Goal: Information Seeking & Learning: Learn about a topic

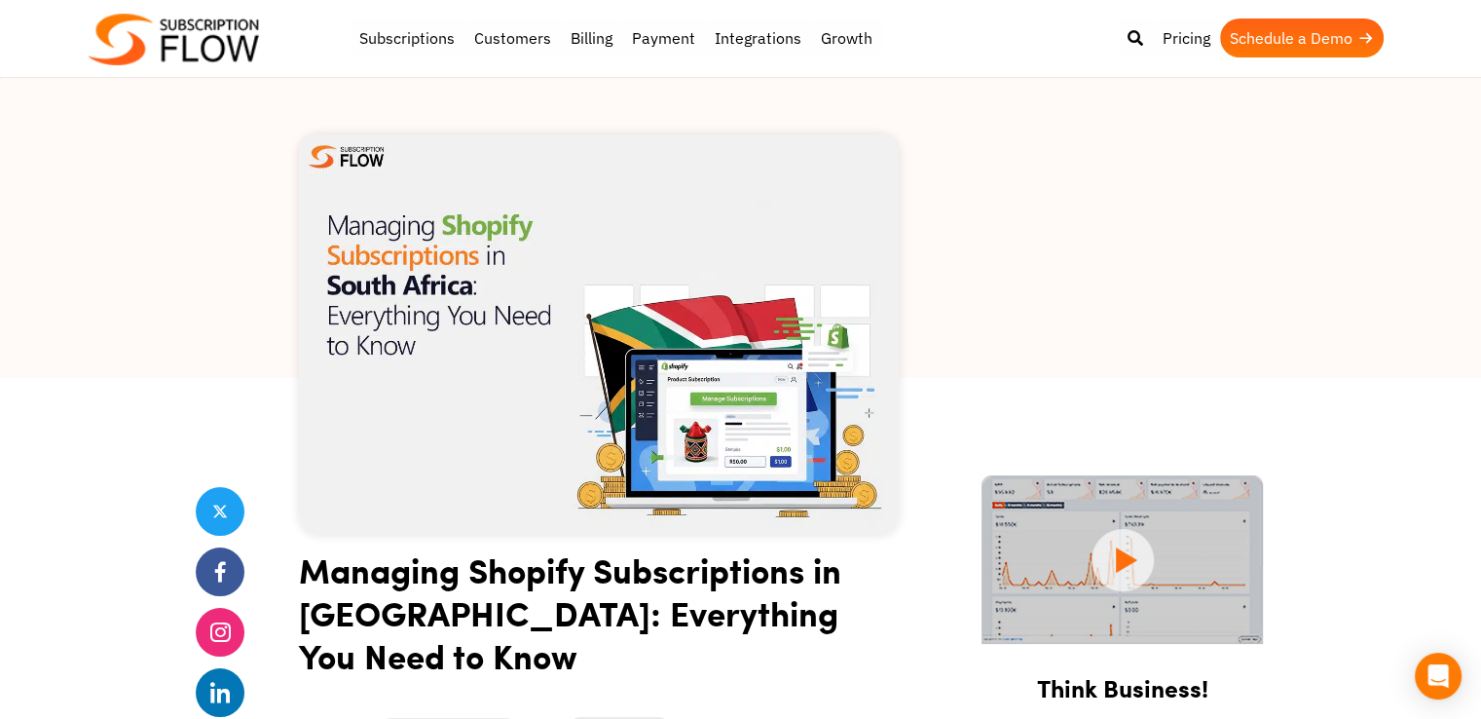
scroll to position [62, 0]
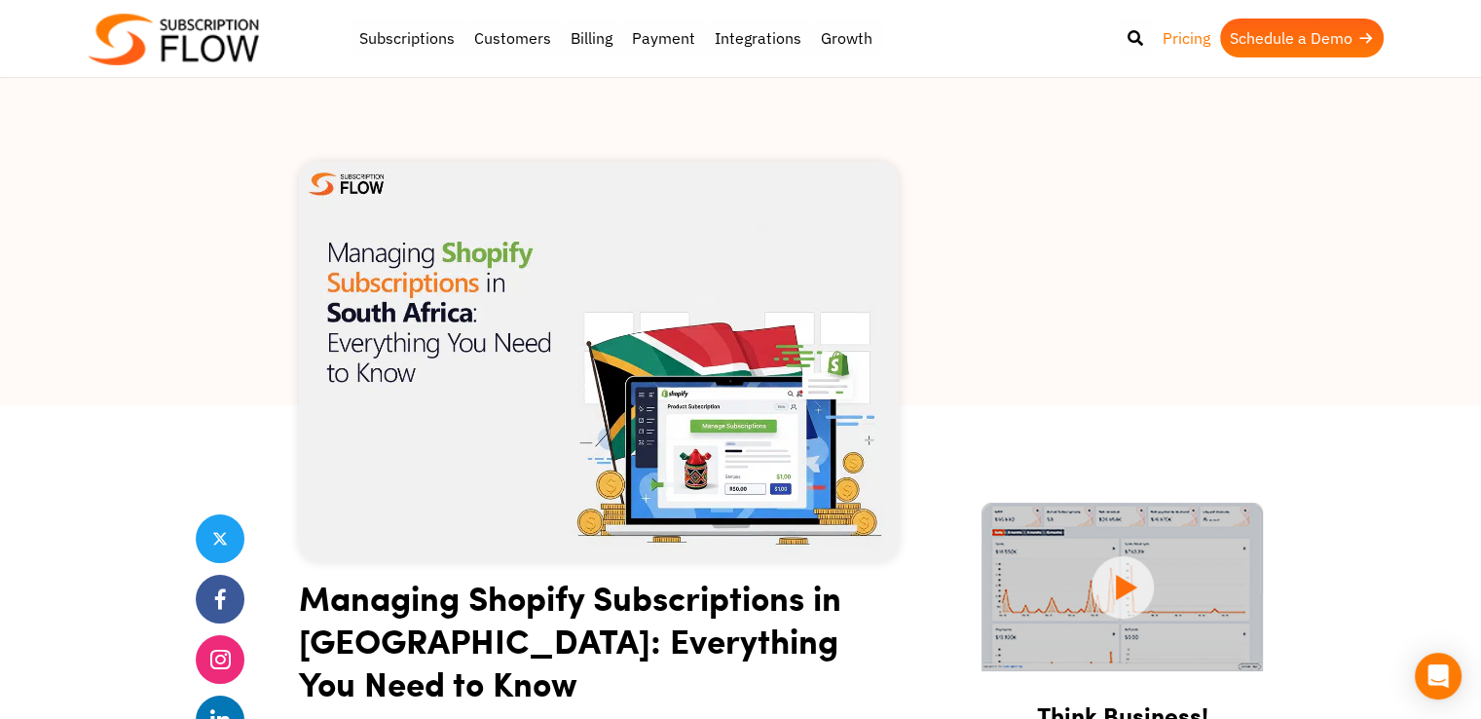
click at [1196, 34] on link "Pricing" at bounding box center [1186, 38] width 67 height 39
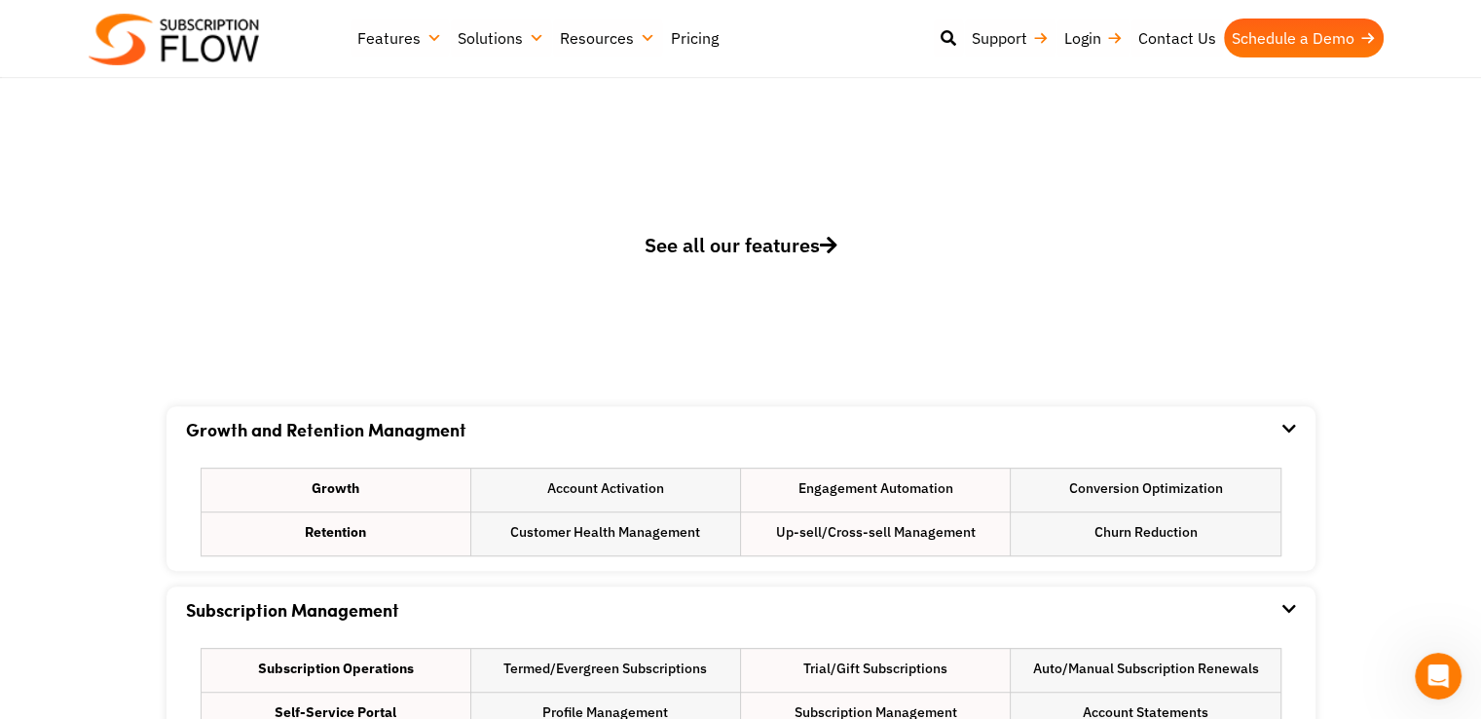
scroll to position [935, 0]
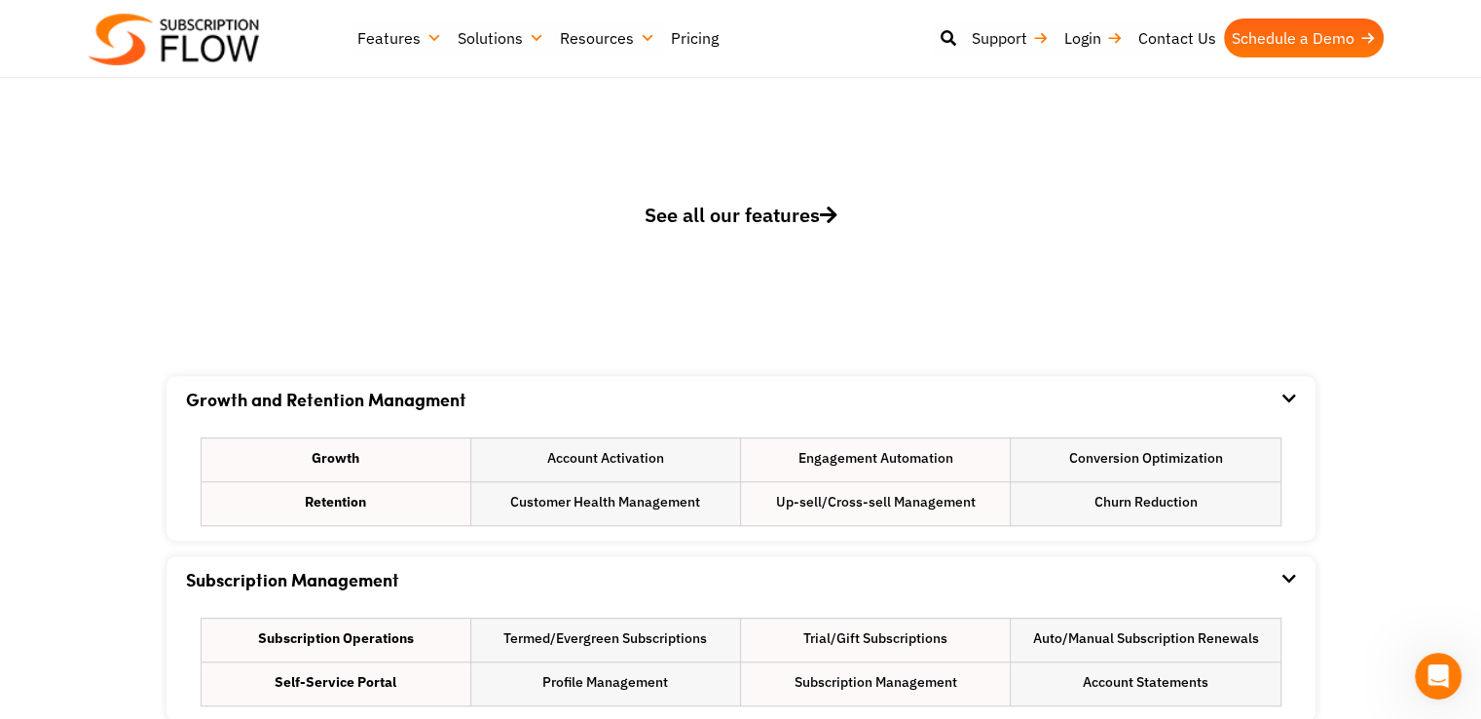
click at [754, 225] on span "See all our features" at bounding box center [741, 215] width 193 height 26
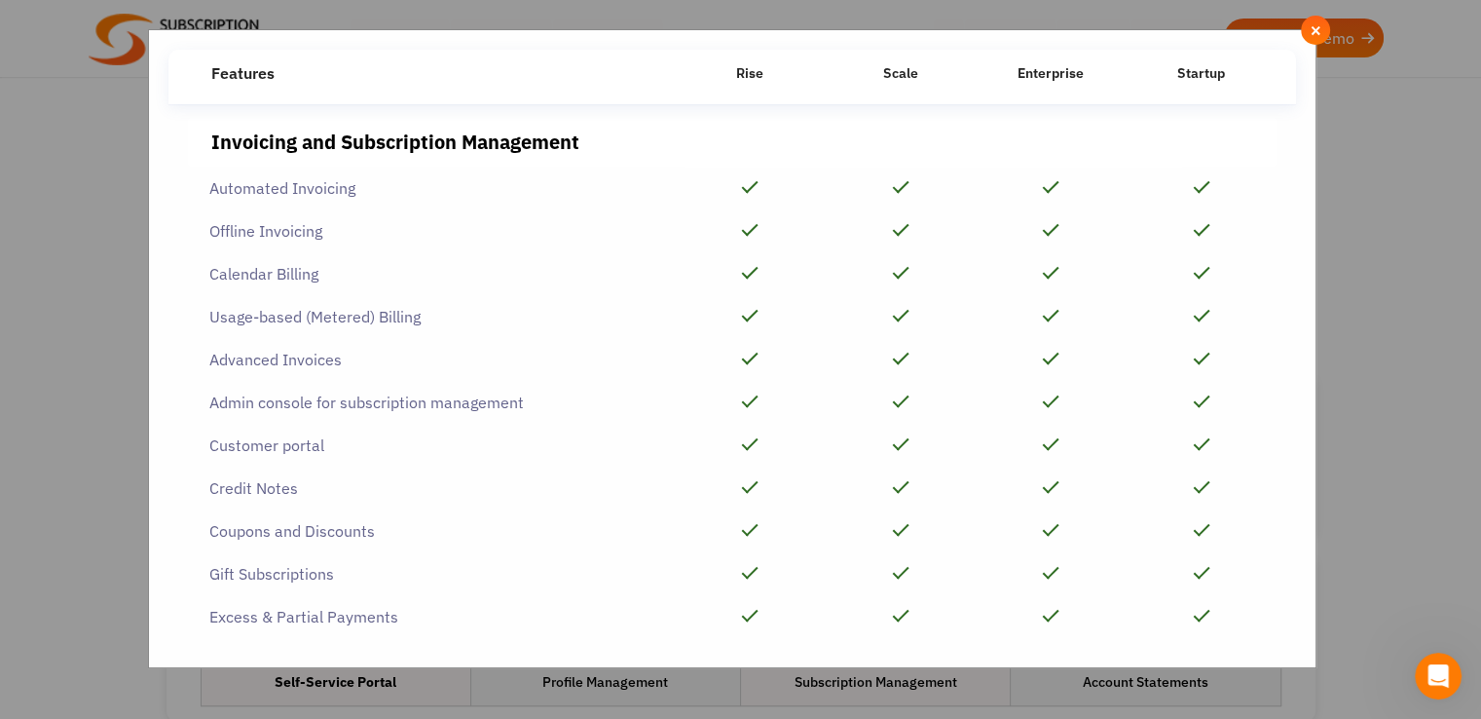
scroll to position [0, 0]
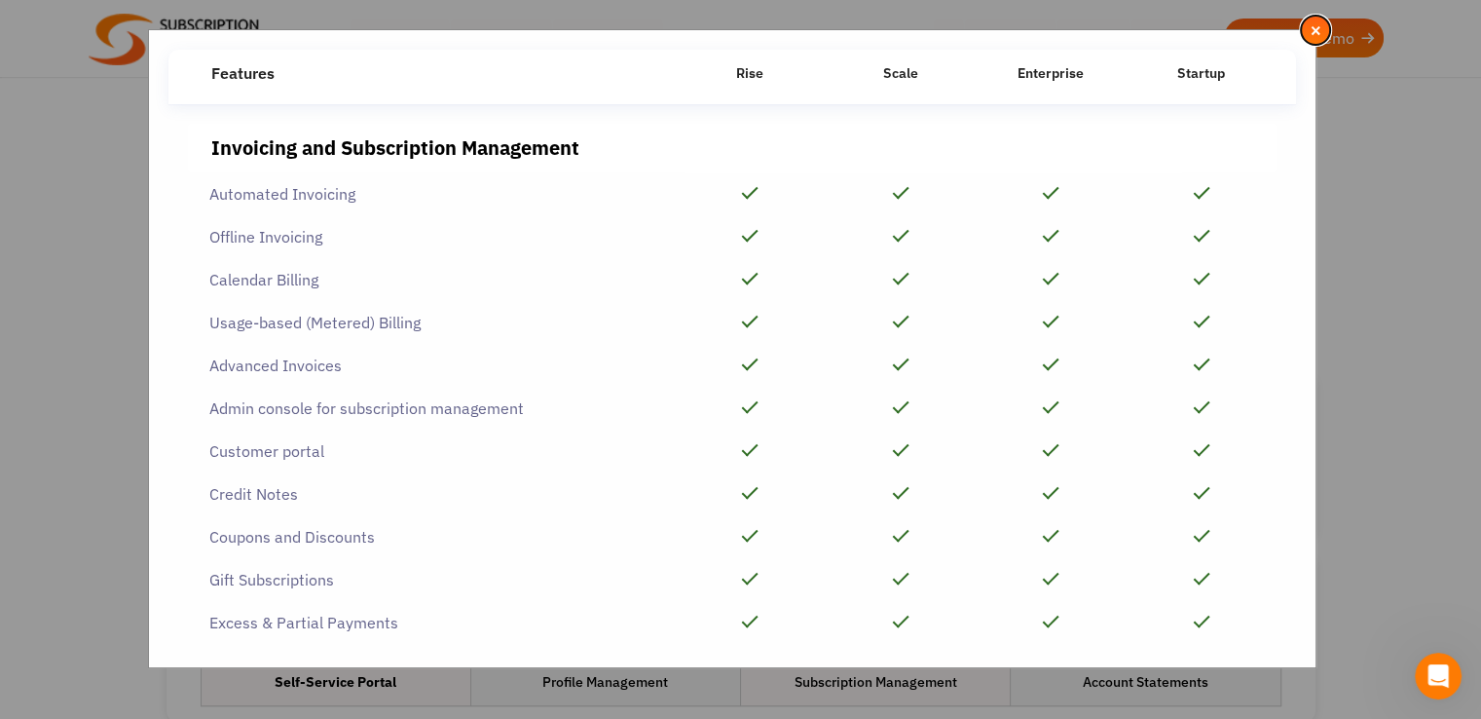
click at [1313, 28] on span "×" at bounding box center [1316, 29] width 13 height 21
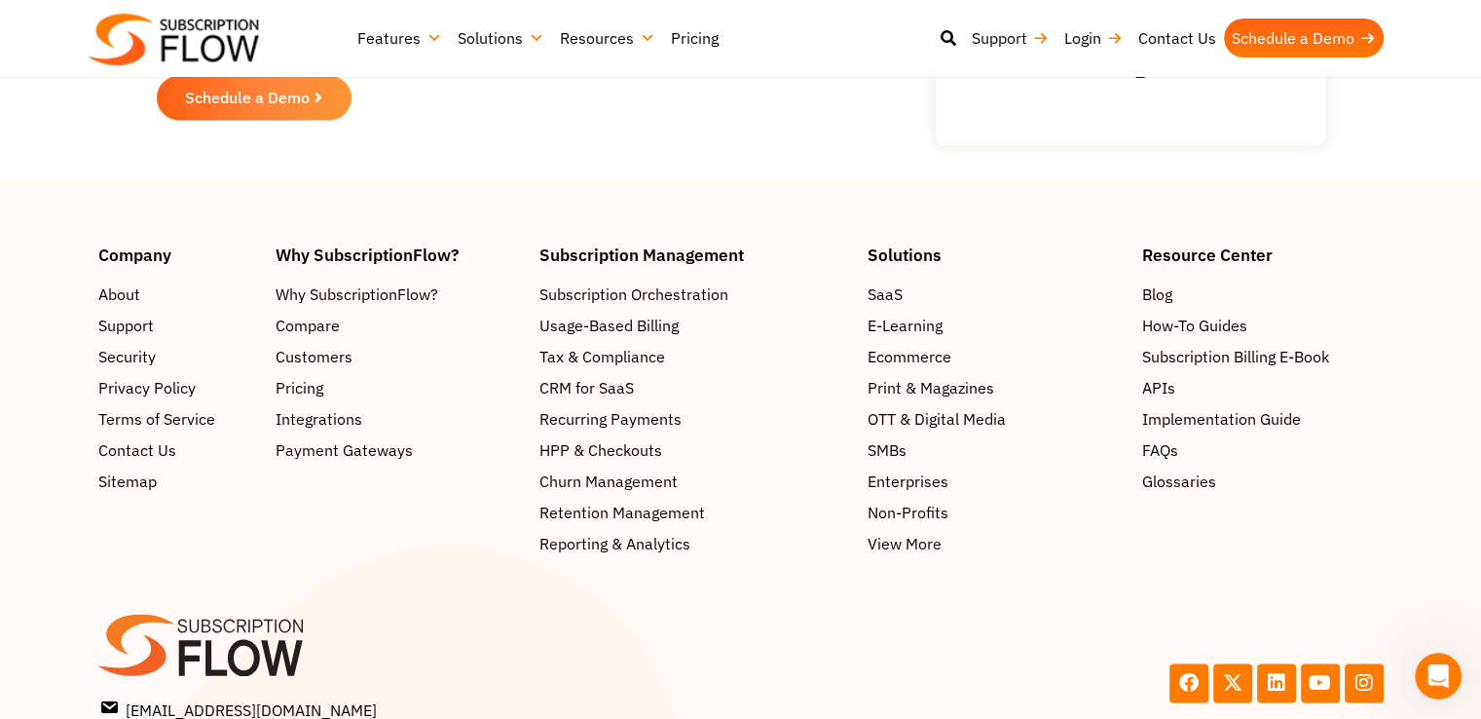
scroll to position [3007, 0]
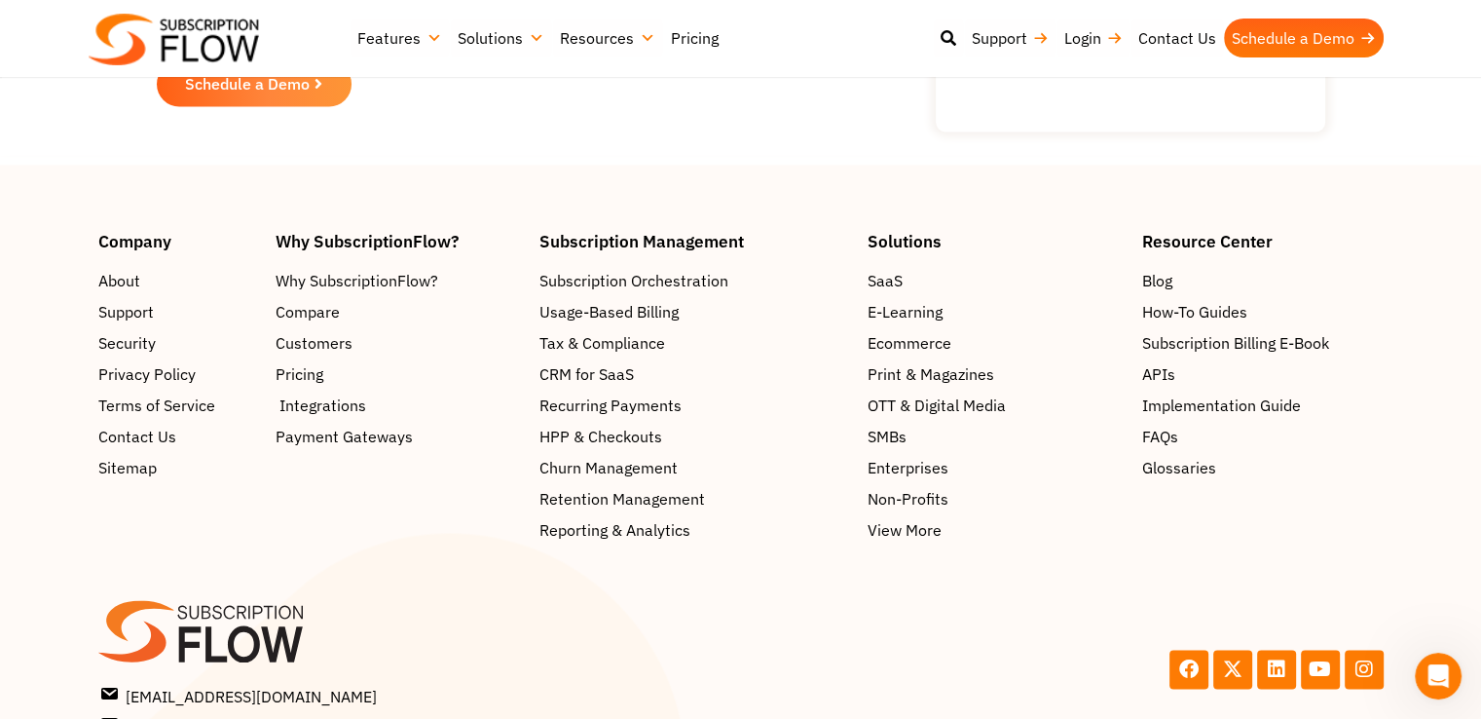
click at [333, 412] on span "Integrations" at bounding box center [323, 404] width 87 height 23
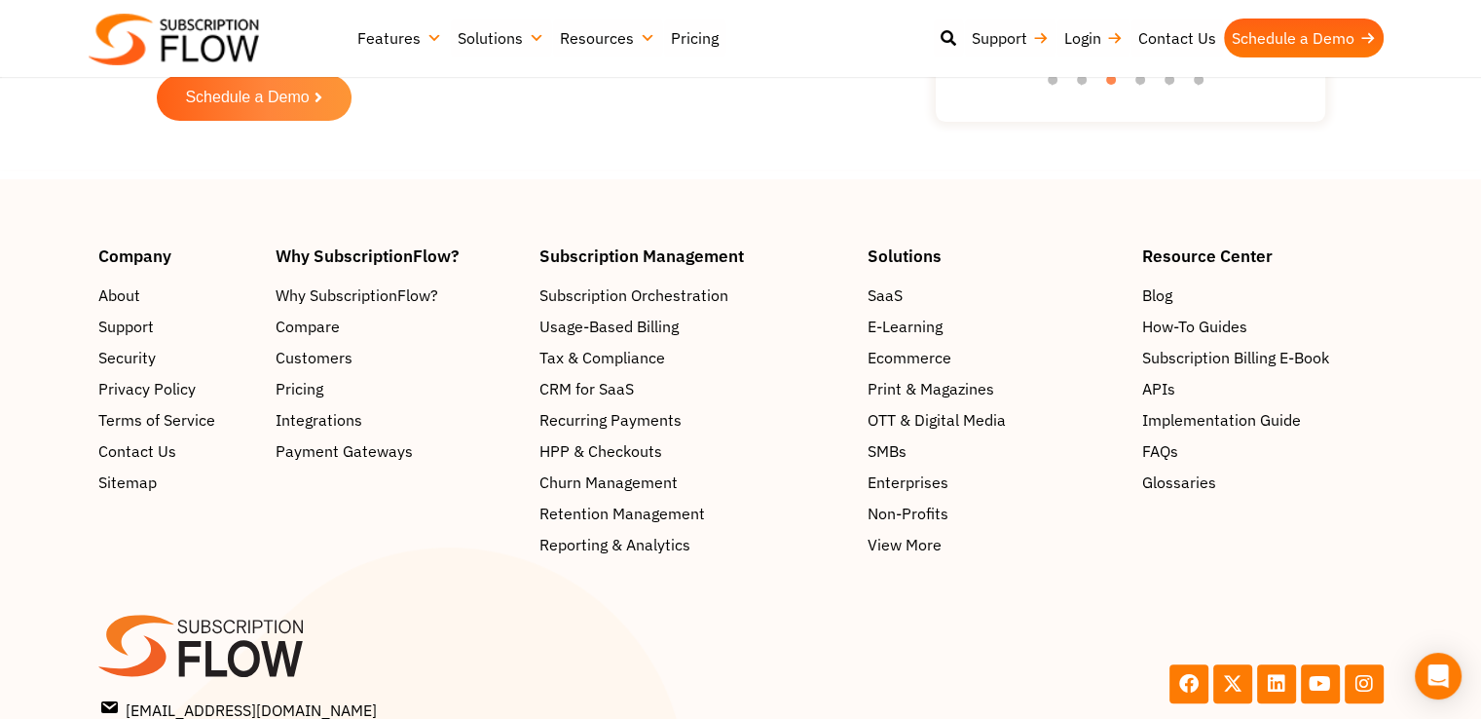
scroll to position [7793, 0]
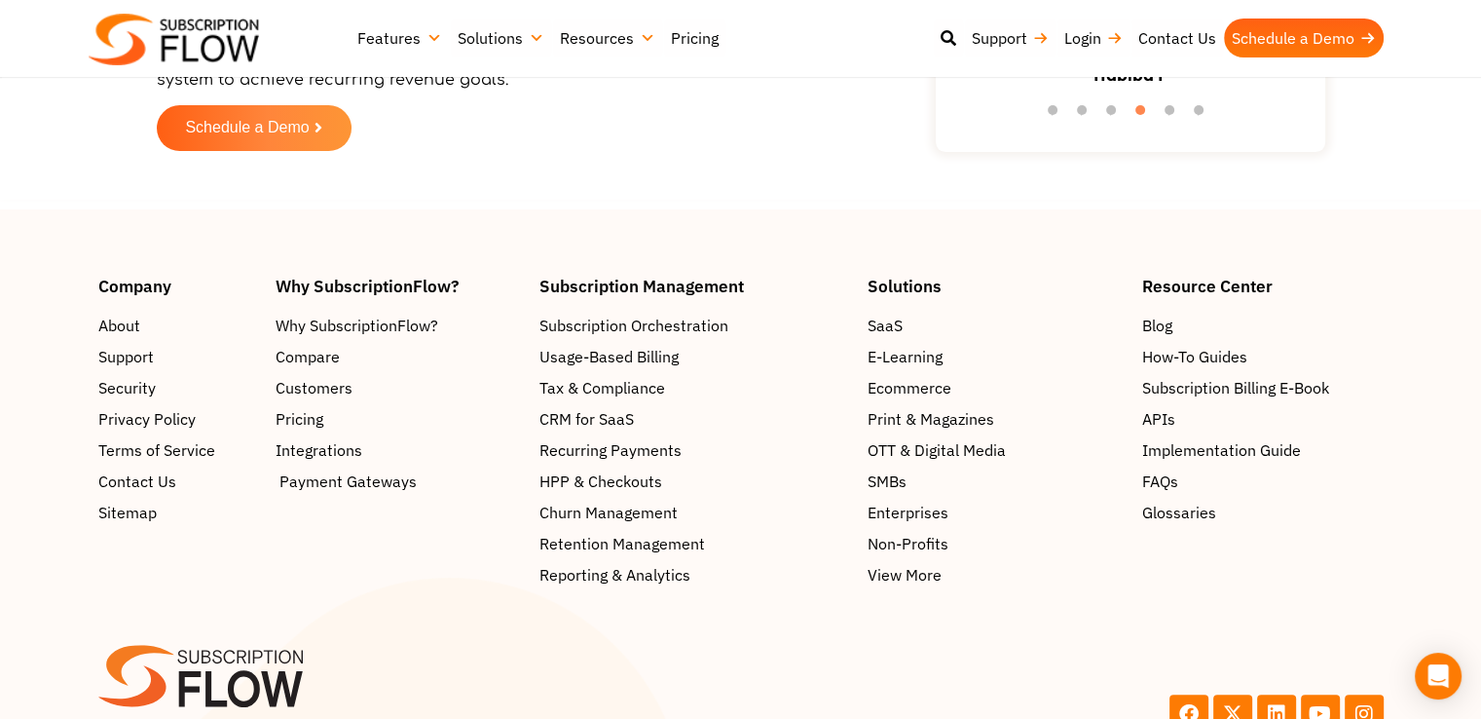
click at [321, 480] on span "Payment Gateways" at bounding box center [348, 480] width 137 height 23
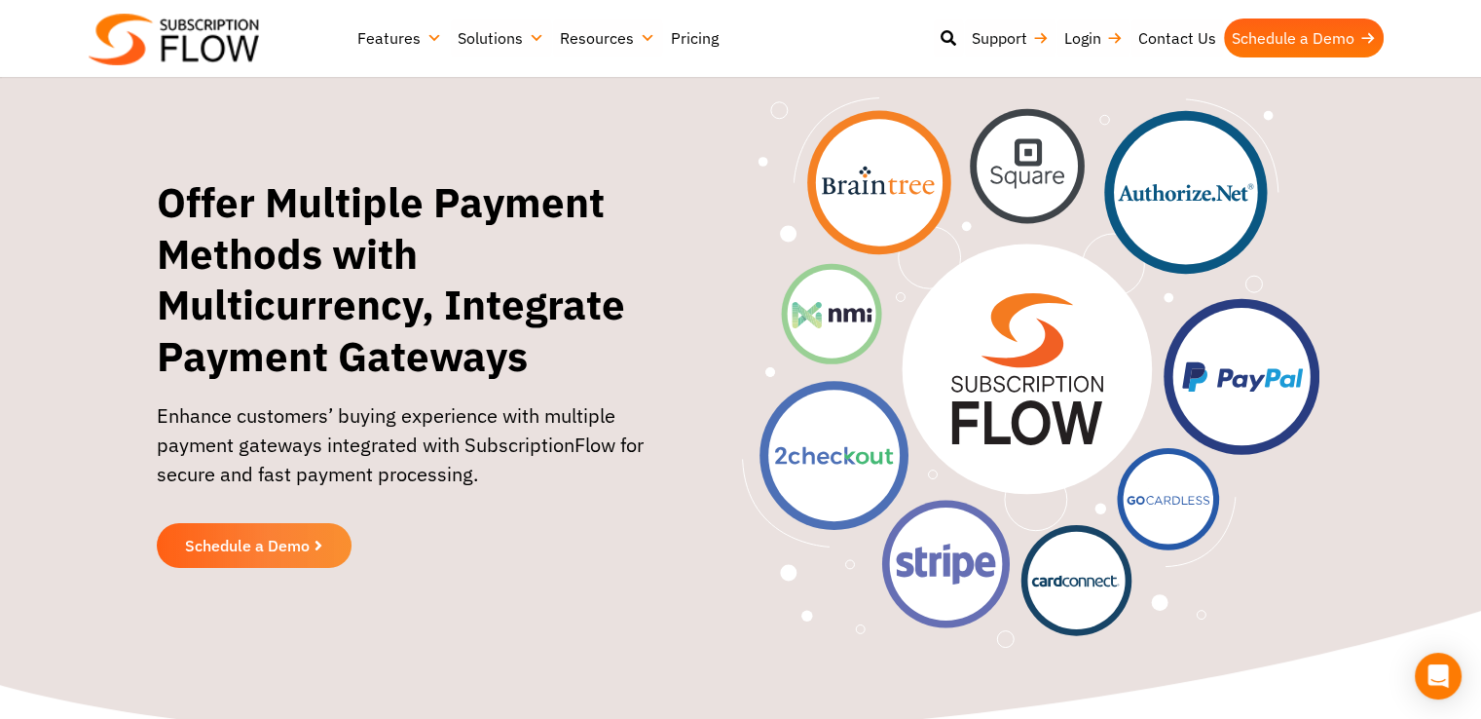
click at [679, 40] on link "Pricing" at bounding box center [694, 38] width 63 height 39
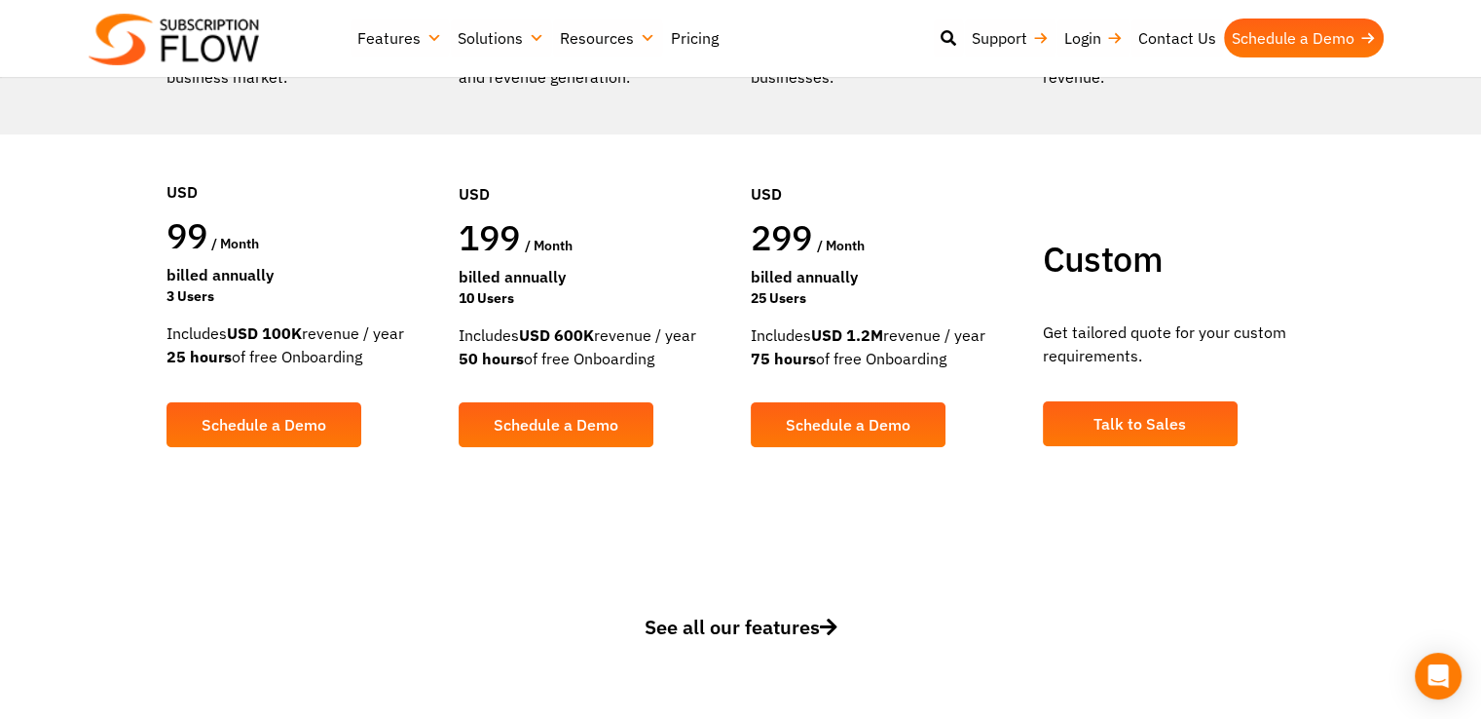
scroll to position [512, 0]
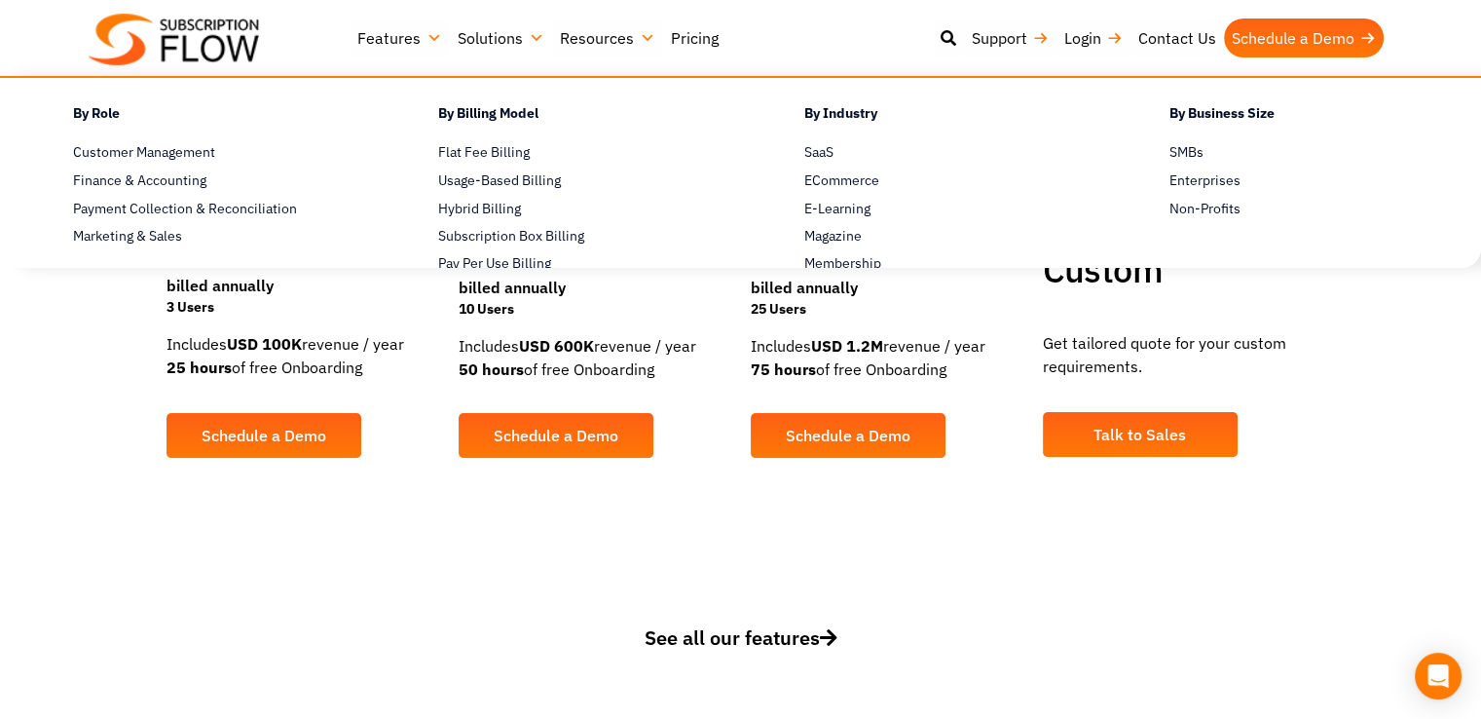
click at [511, 36] on link "Solutions" at bounding box center [501, 38] width 102 height 39
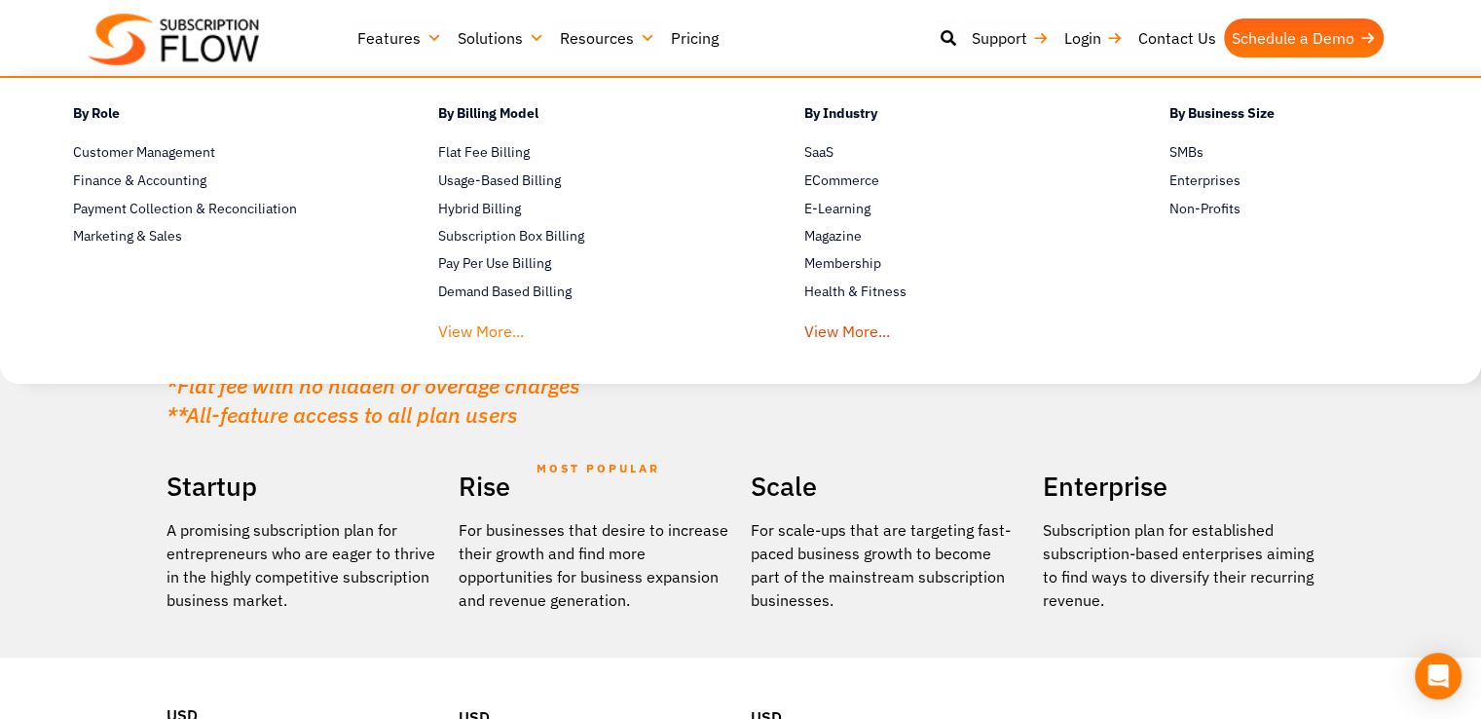
click at [487, 323] on link "View More..." at bounding box center [481, 327] width 86 height 36
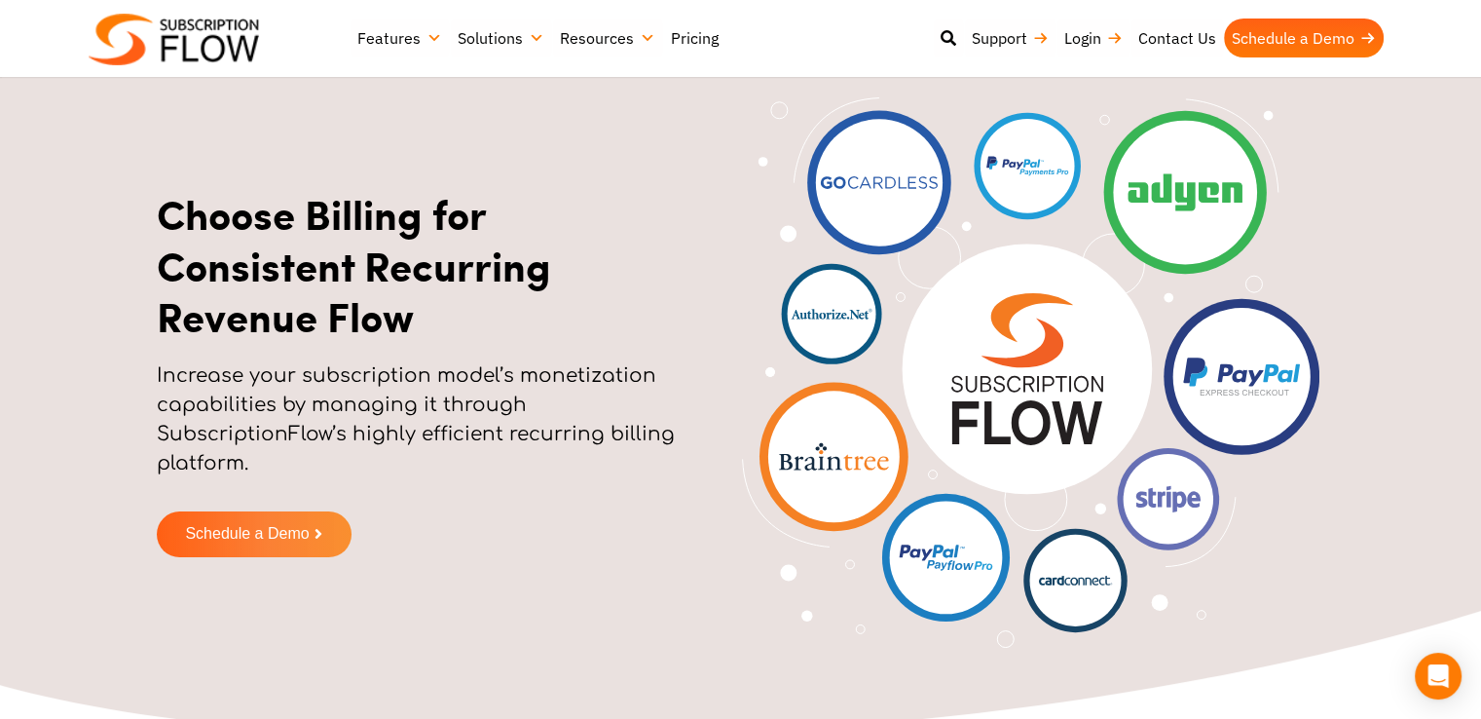
click at [690, 40] on link "Pricing" at bounding box center [694, 38] width 63 height 39
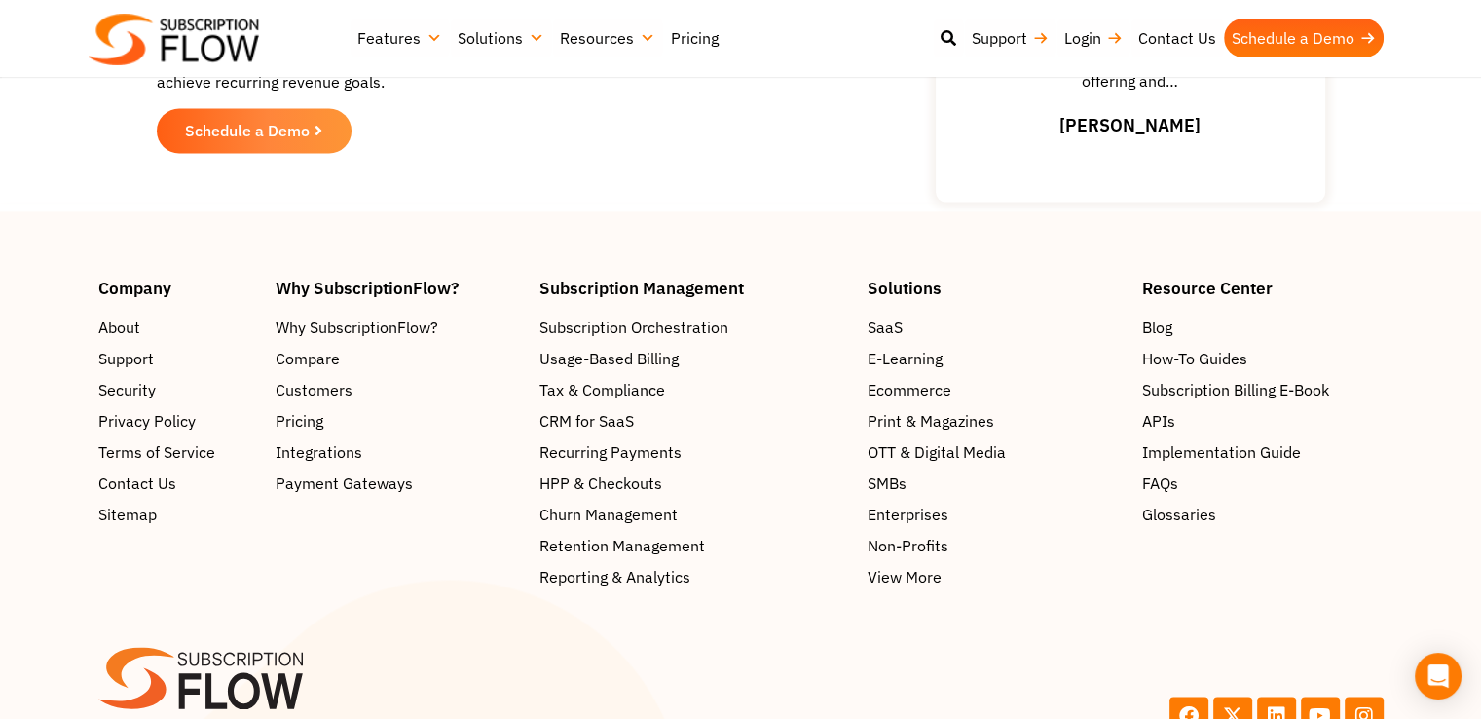
scroll to position [2956, 0]
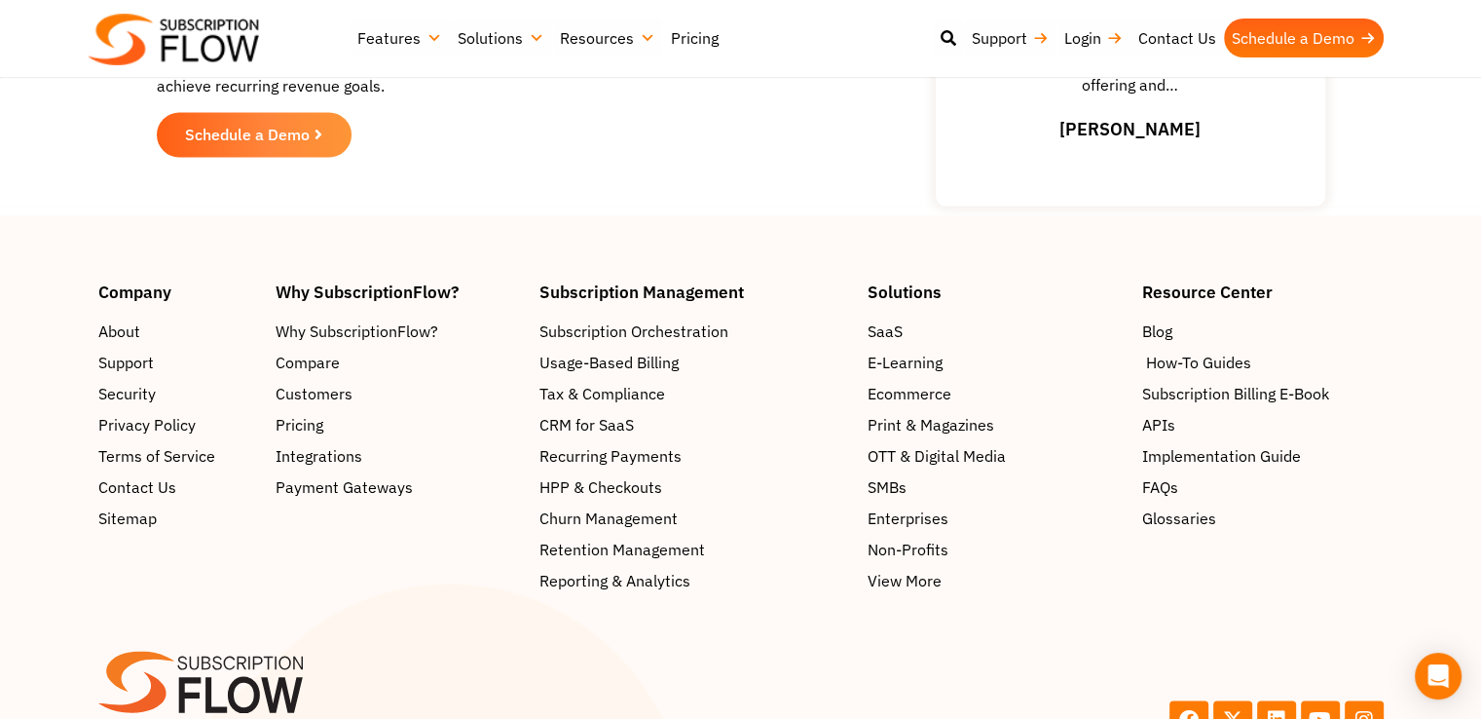
click at [1197, 363] on span "How-To Guides" at bounding box center [1197, 362] width 105 height 23
